Goal: Task Accomplishment & Management: Manage account settings

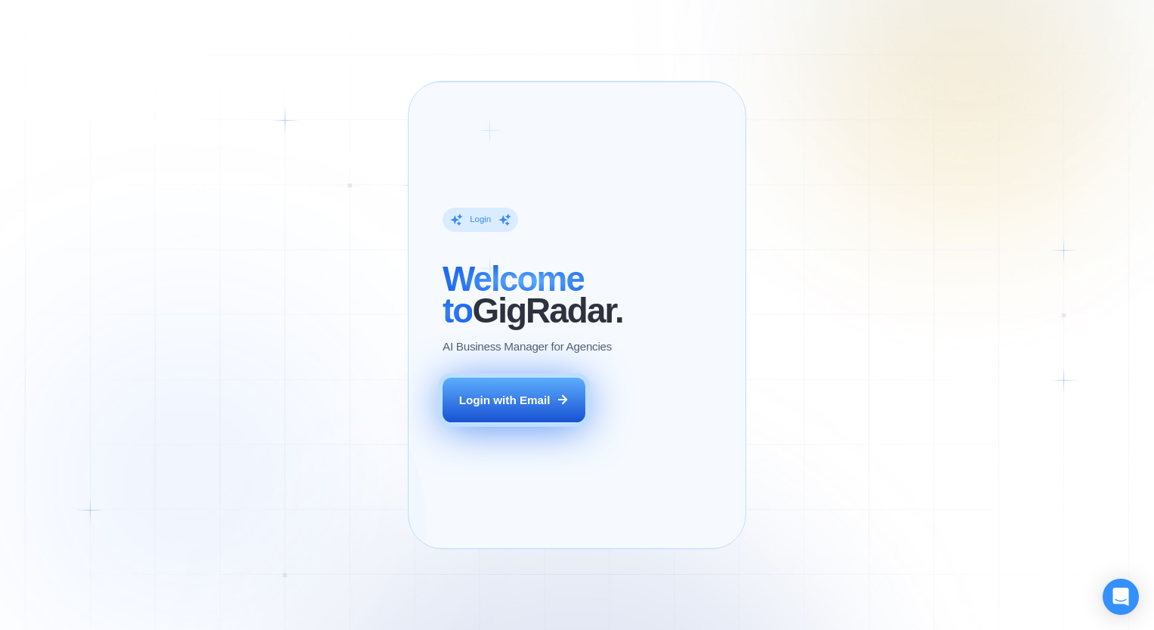
click at [529, 408] on div "Login with Email" at bounding box center [504, 400] width 91 height 16
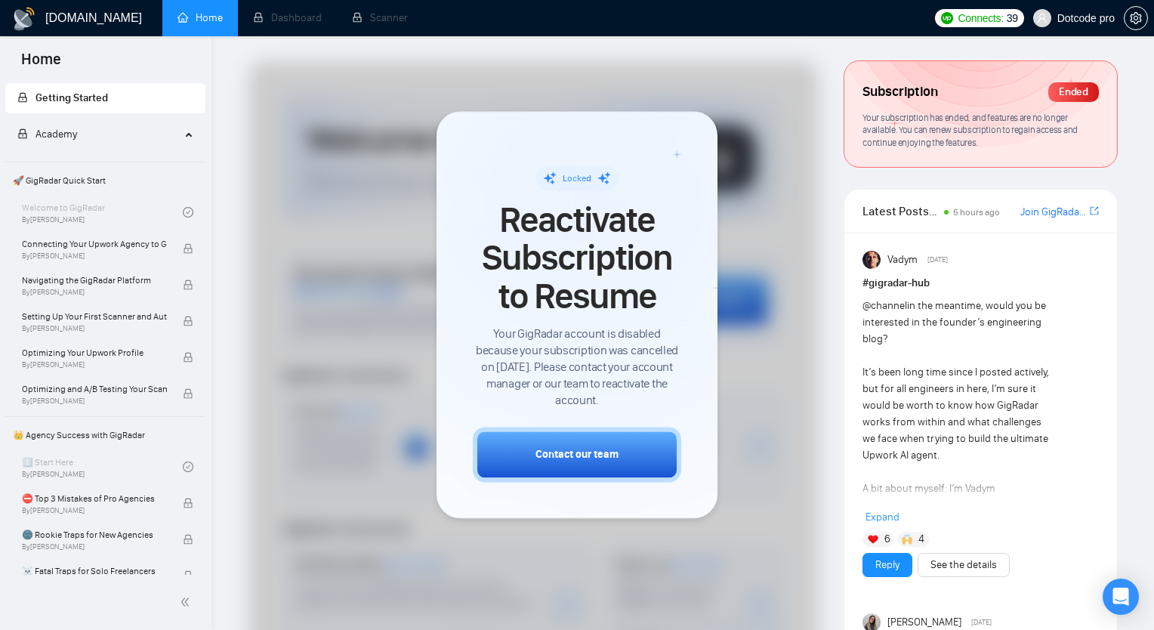
click at [253, 347] on div at bounding box center [533, 466] width 570 height 810
click at [675, 156] on div "Locked Reactivate Subscription to Resume Your GigRadar account is disabled beca…" at bounding box center [577, 314] width 208 height 334
click at [779, 156] on div at bounding box center [533, 466] width 570 height 810
click at [79, 67] on div "Home" at bounding box center [105, 58] width 211 height 44
click at [296, 20] on li "Dashboard" at bounding box center [287, 18] width 99 height 36
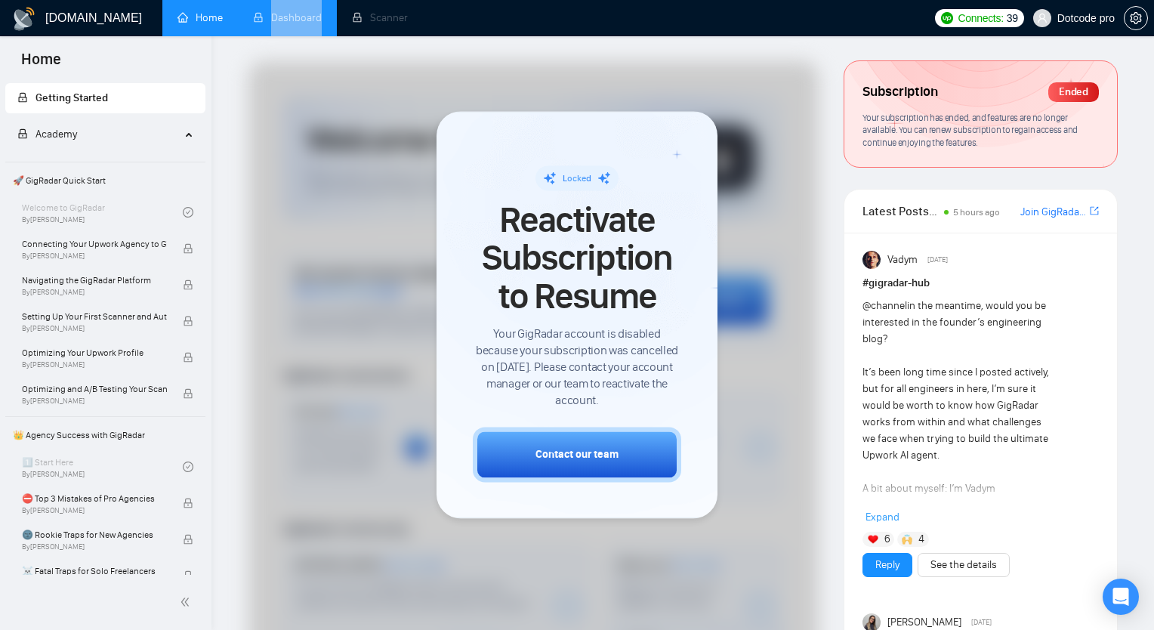
click at [296, 20] on li "Dashboard" at bounding box center [287, 18] width 99 height 36
drag, startPoint x: 296, startPoint y: 20, endPoint x: 429, endPoint y: 17, distance: 132.9
click at [429, 17] on ul "Home Dashboard Scanner" at bounding box center [542, 18] width 770 height 36
click at [321, 29] on li "Dashboard" at bounding box center [287, 18] width 99 height 36
drag, startPoint x: 265, startPoint y: 29, endPoint x: 230, endPoint y: 30, distance: 34.8
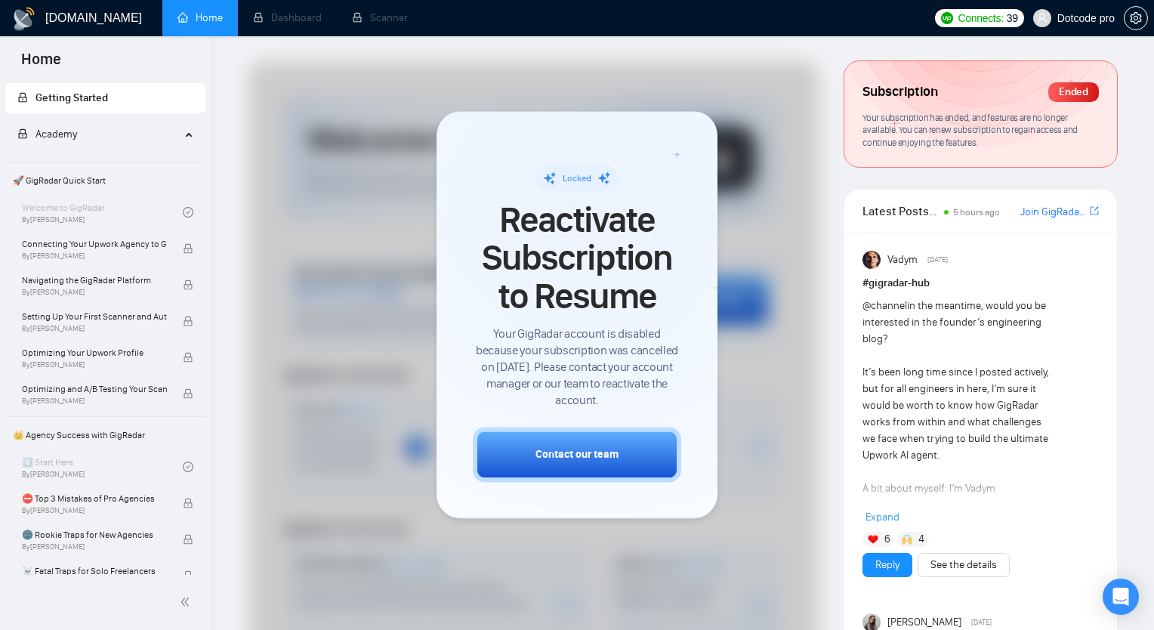
click at [263, 29] on li "Dashboard" at bounding box center [287, 18] width 99 height 36
click at [132, 33] on div "GigRadar.io" at bounding box center [77, 18] width 130 height 36
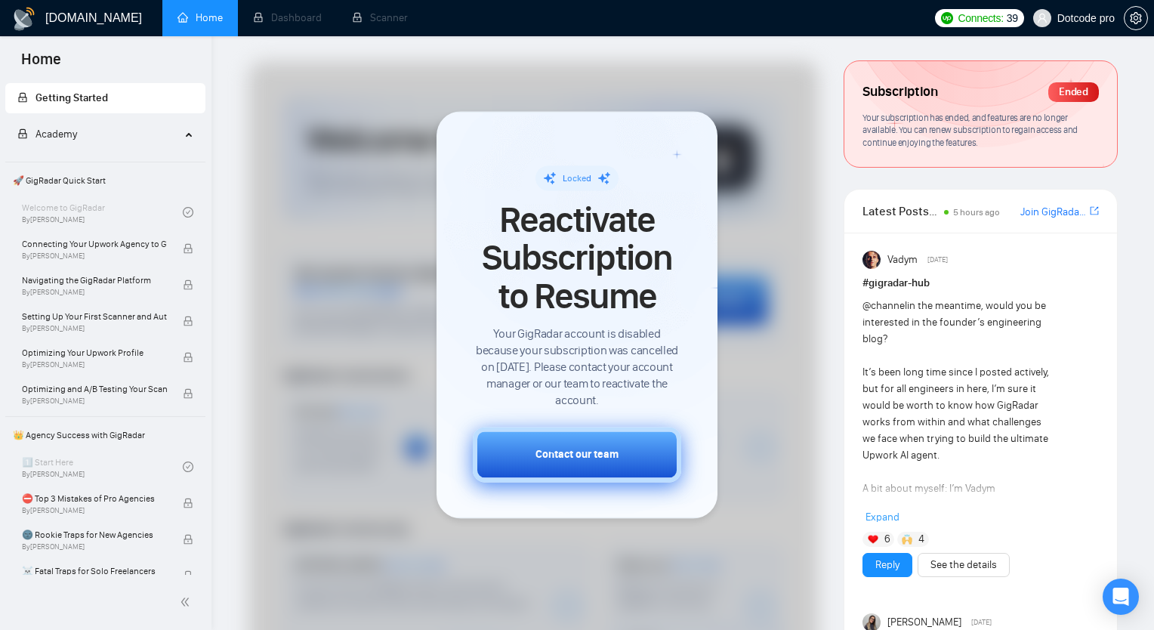
click at [556, 455] on div "Contact our team" at bounding box center [576, 455] width 83 height 16
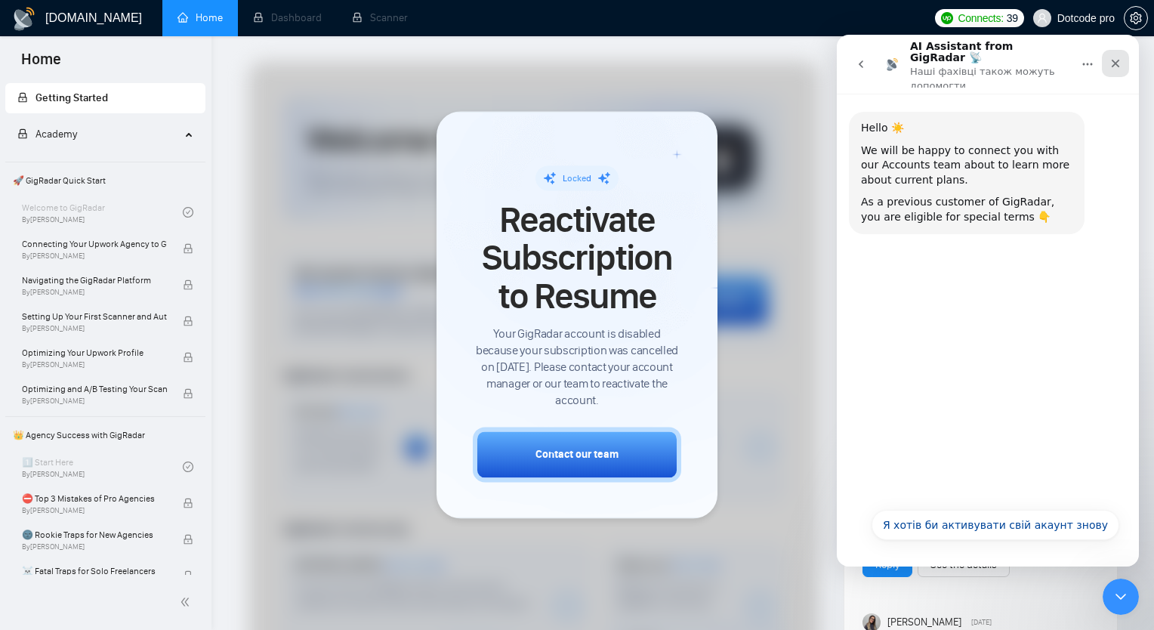
click at [1118, 57] on icon "Закрити" at bounding box center [1115, 63] width 12 height 12
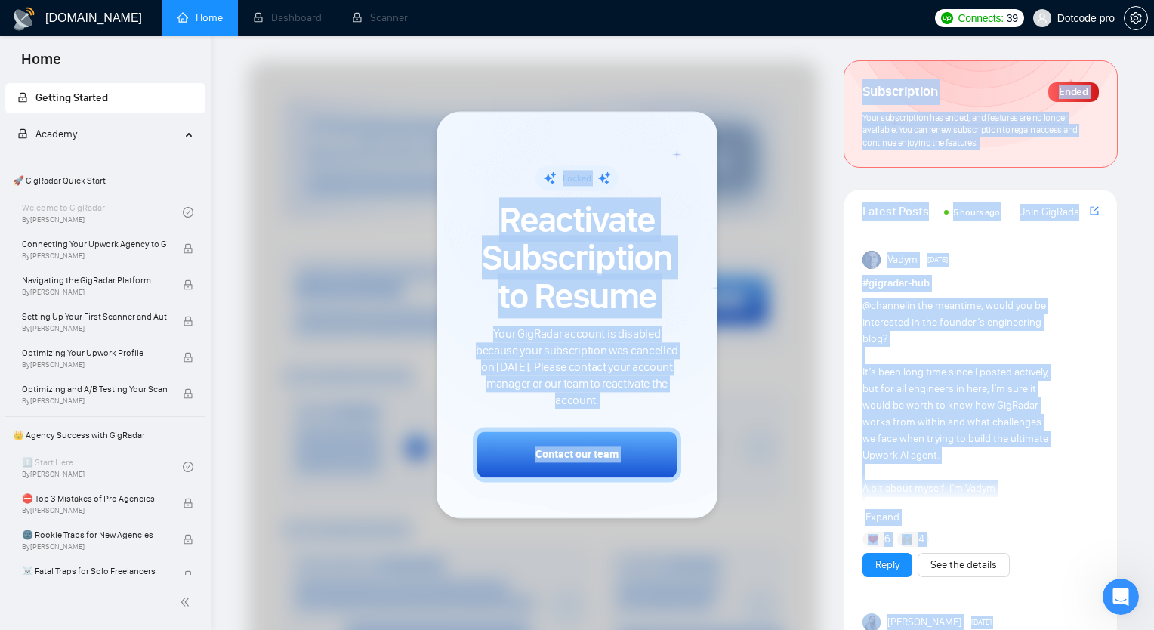
drag, startPoint x: 1153, startPoint y: 224, endPoint x: 1156, endPoint y: 427, distance: 202.4
click at [1153, 427] on html "Home Getting Started Academy 🚀 GigRadar Quick Start Welcome to GigRadar By Vlad…" at bounding box center [577, 315] width 1154 height 630
drag, startPoint x: 1156, startPoint y: 427, endPoint x: 713, endPoint y: 206, distance: 495.0
click at [713, 206] on div "Locked Reactivate Subscription to Resume Your GigRadar account is disabled beca…" at bounding box center [576, 314] width 281 height 407
click at [553, 215] on span "Reactivate Subscription to Resume" at bounding box center [577, 258] width 208 height 114
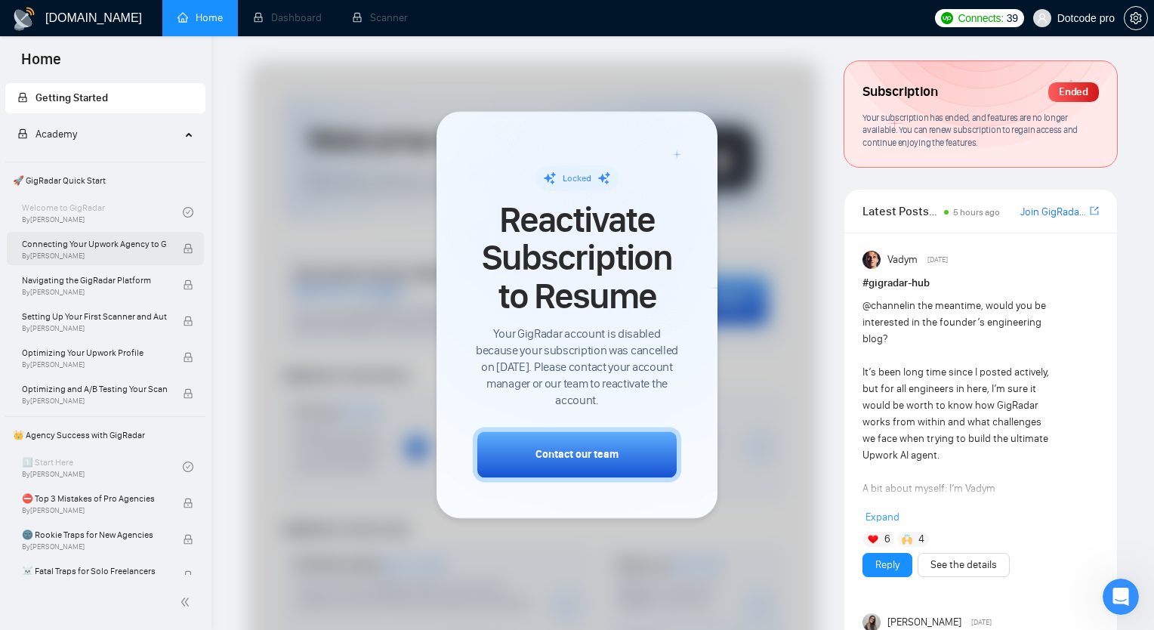
click at [88, 259] on span "By Vlad Timinsky" at bounding box center [94, 255] width 145 height 9
